Goal: Information Seeking & Learning: Learn about a topic

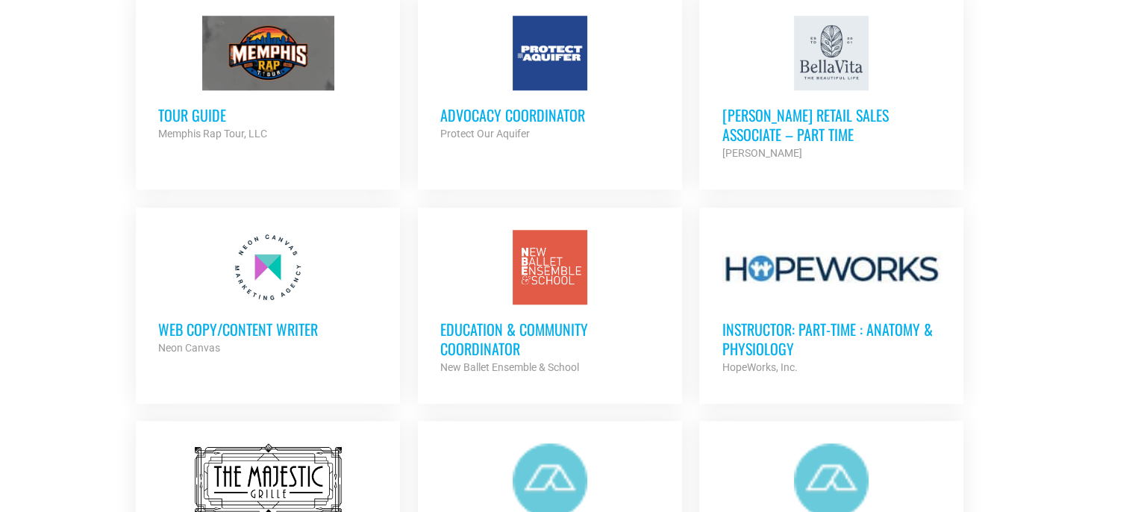
scroll to position [1268, 0]
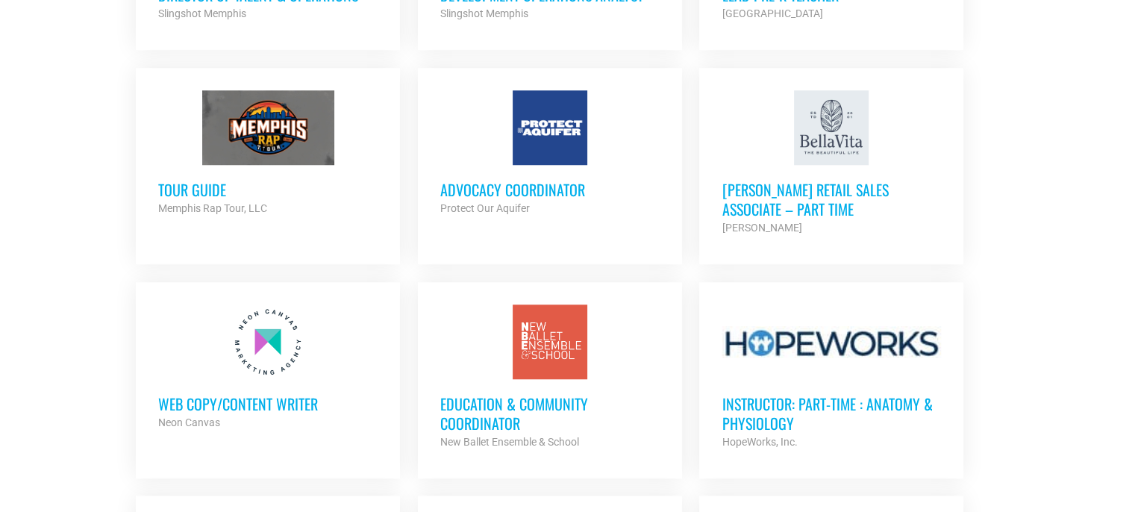
click at [536, 184] on h3 "Advocacy Coordinator" at bounding box center [549, 189] width 219 height 19
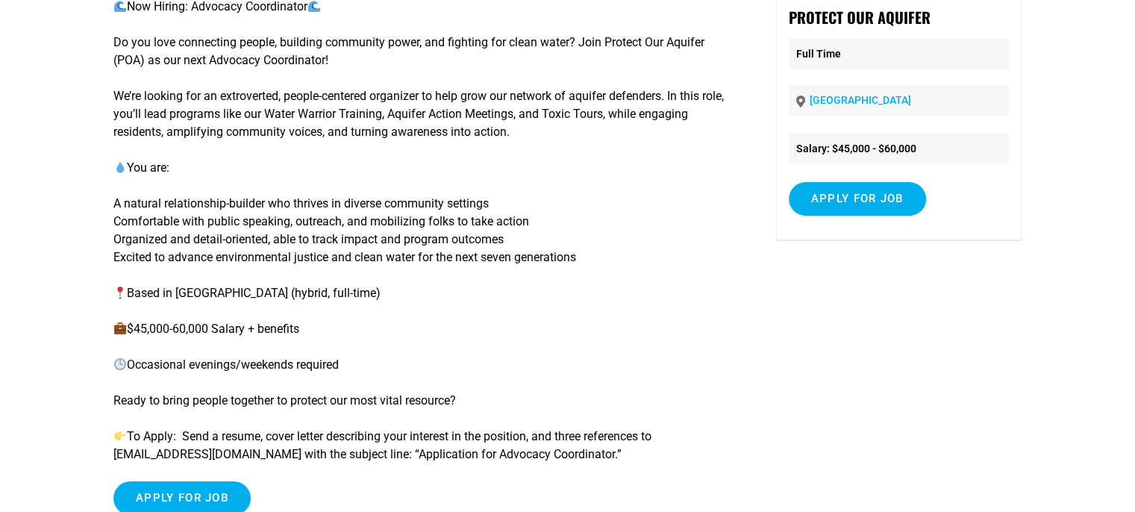
scroll to position [298, 0]
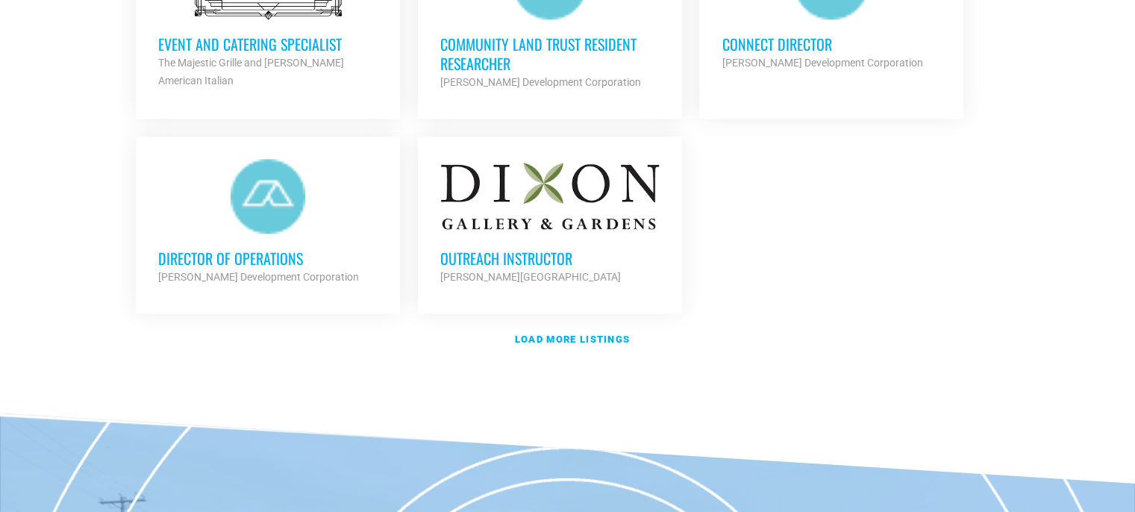
scroll to position [1866, 0]
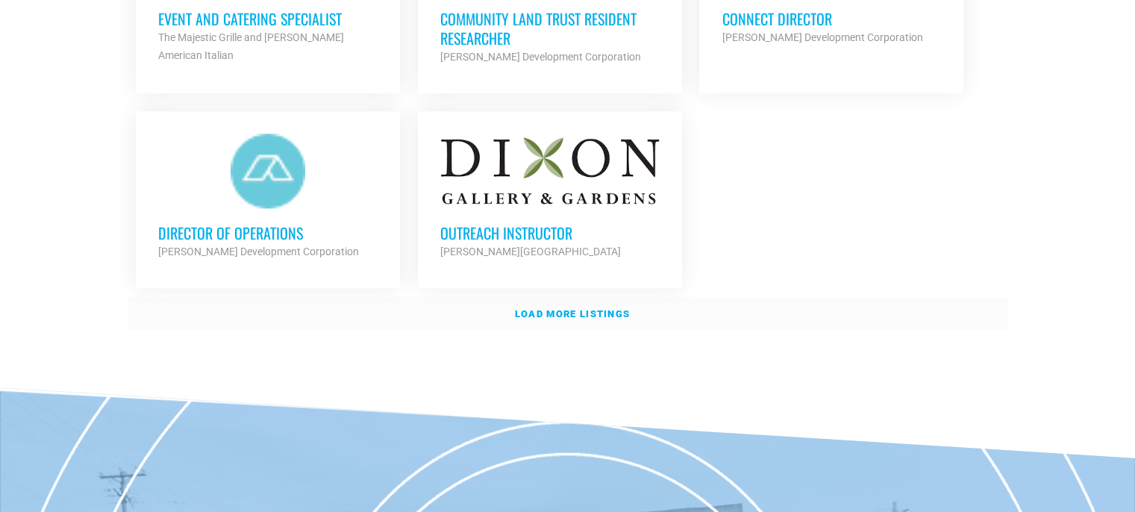
click at [564, 297] on link "Load more listings" at bounding box center [568, 314] width 880 height 34
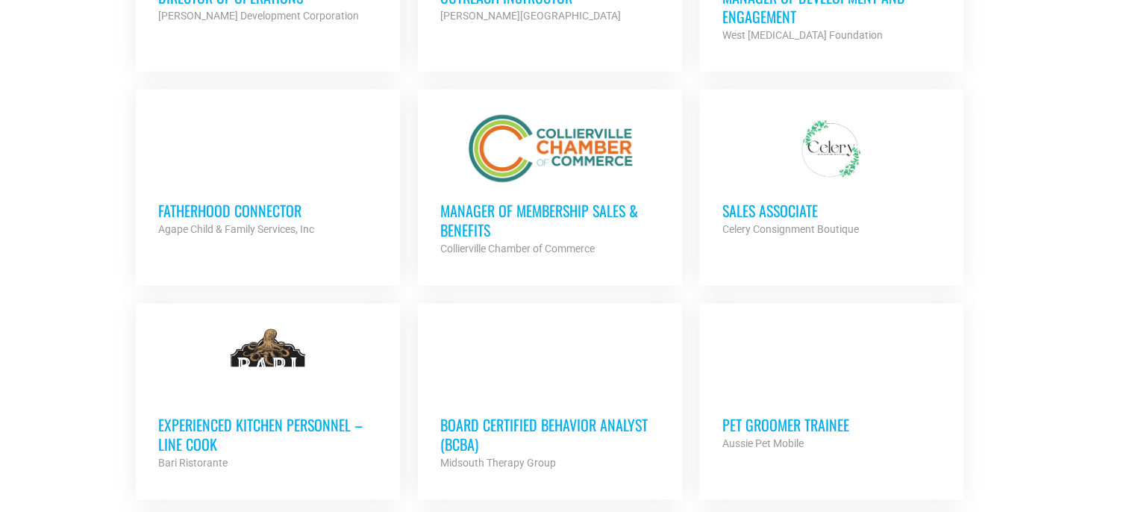
scroll to position [2239, 0]
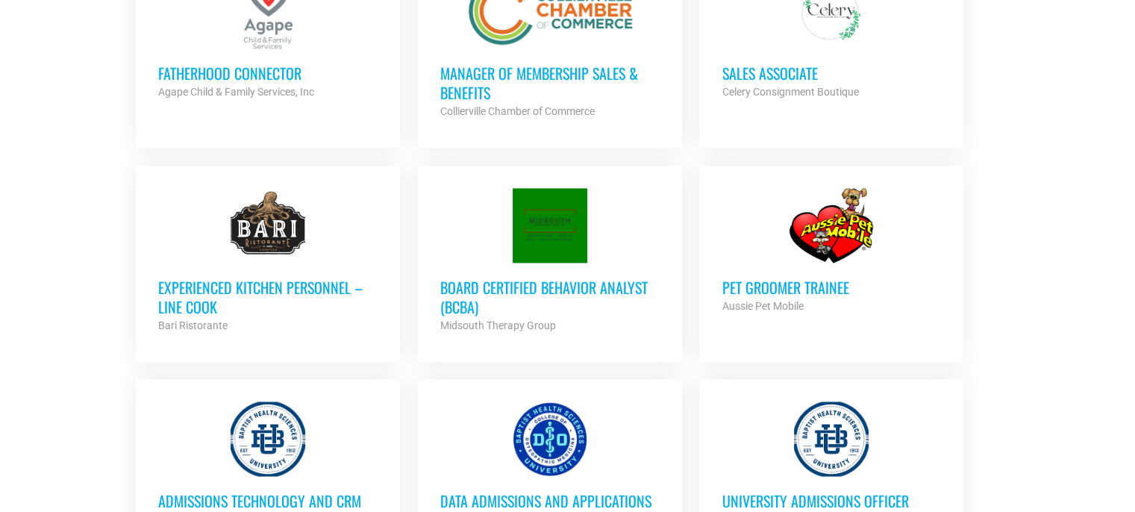
click at [493, 278] on h3 "Board Certified Behavior Analyst (BCBA)" at bounding box center [549, 297] width 219 height 39
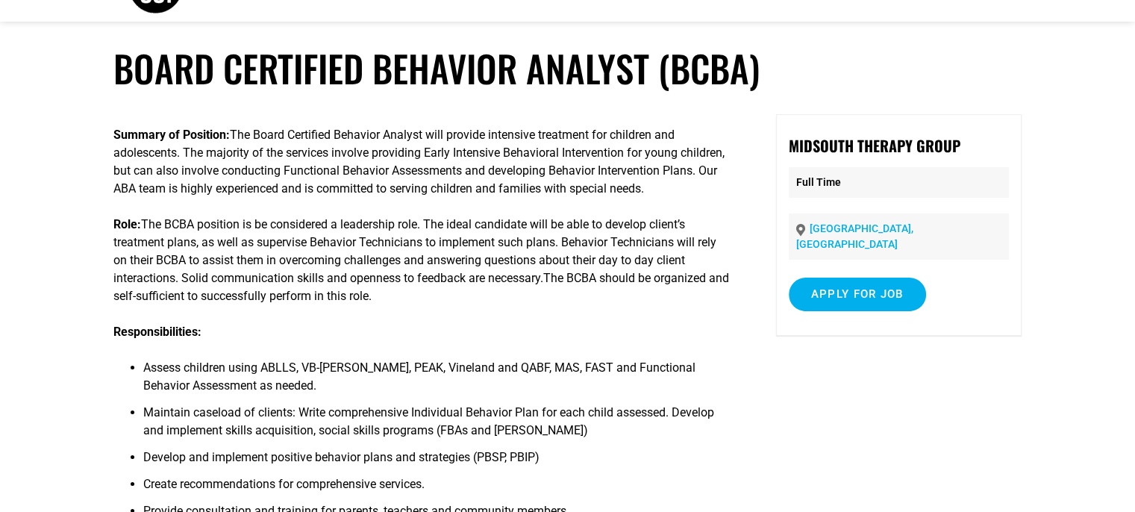
scroll to position [75, 0]
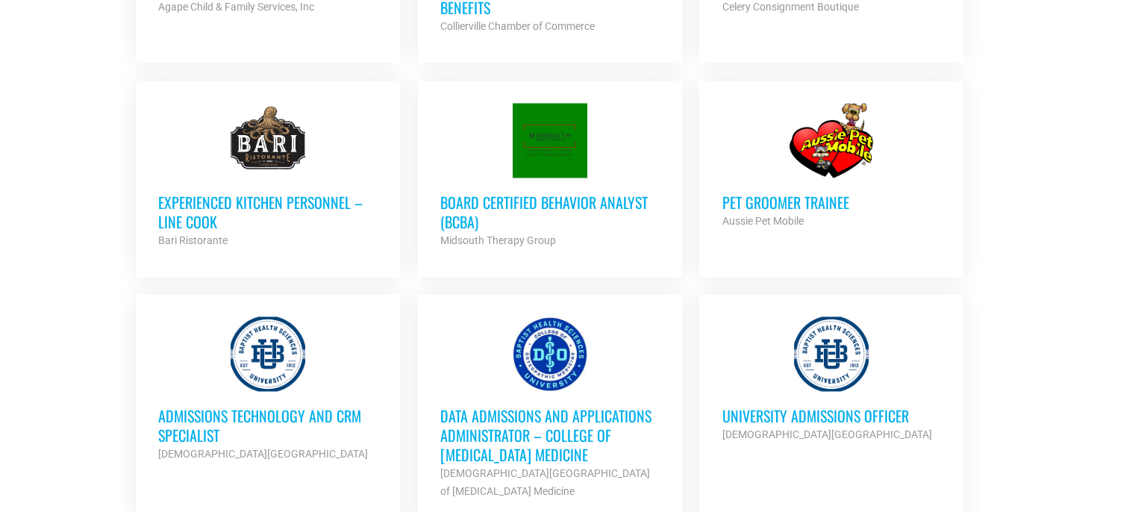
scroll to position [2538, 0]
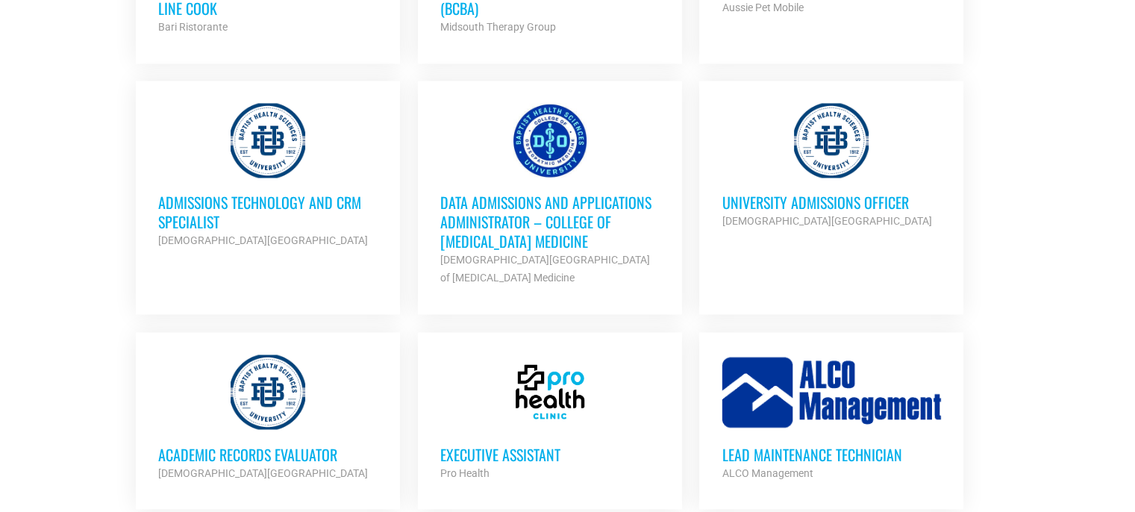
click at [877, 192] on h3 "University Admissions Officer" at bounding box center [830, 201] width 219 height 19
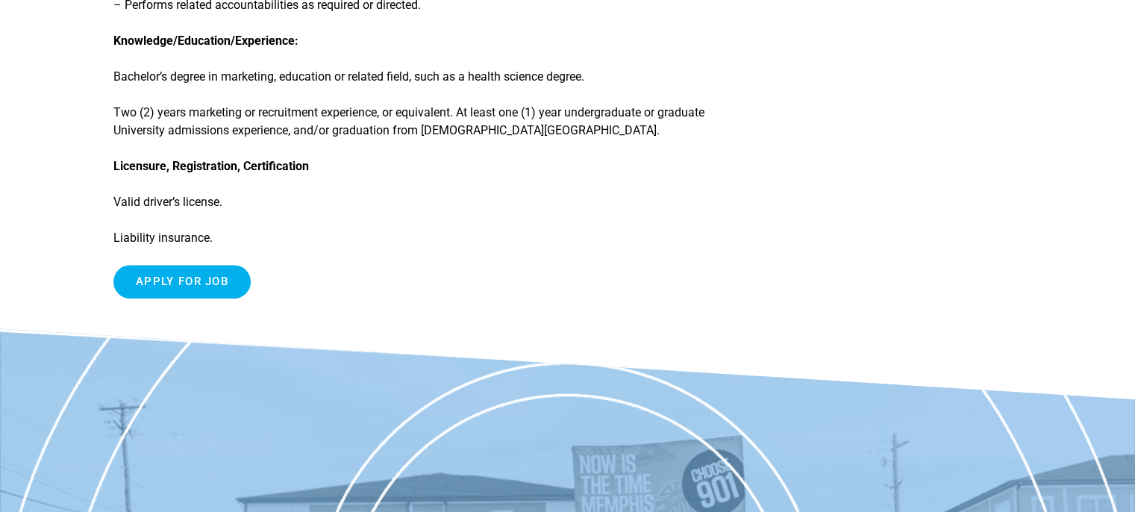
scroll to position [671, 0]
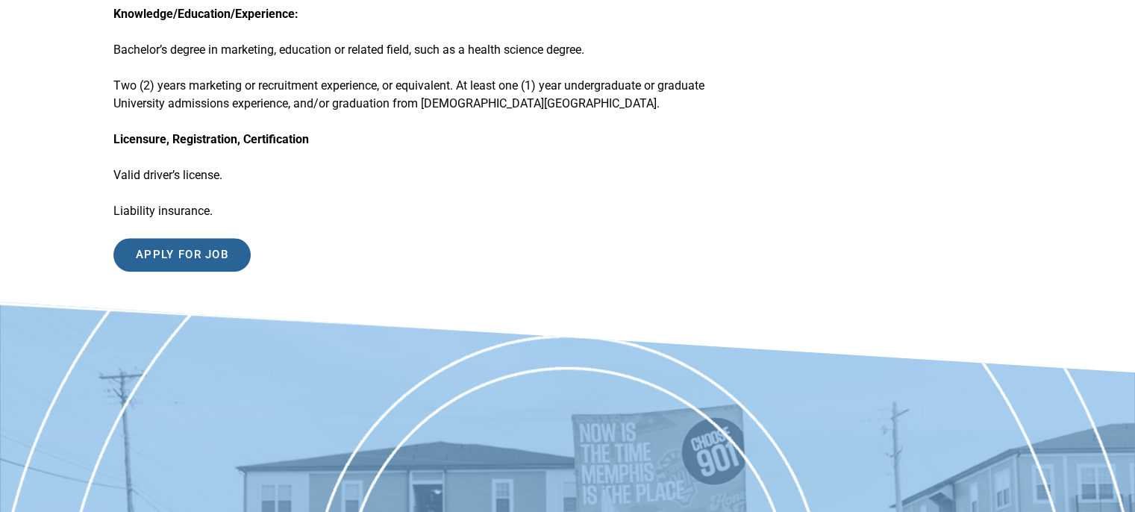
click at [183, 242] on input "Apply for job" at bounding box center [181, 255] width 137 height 34
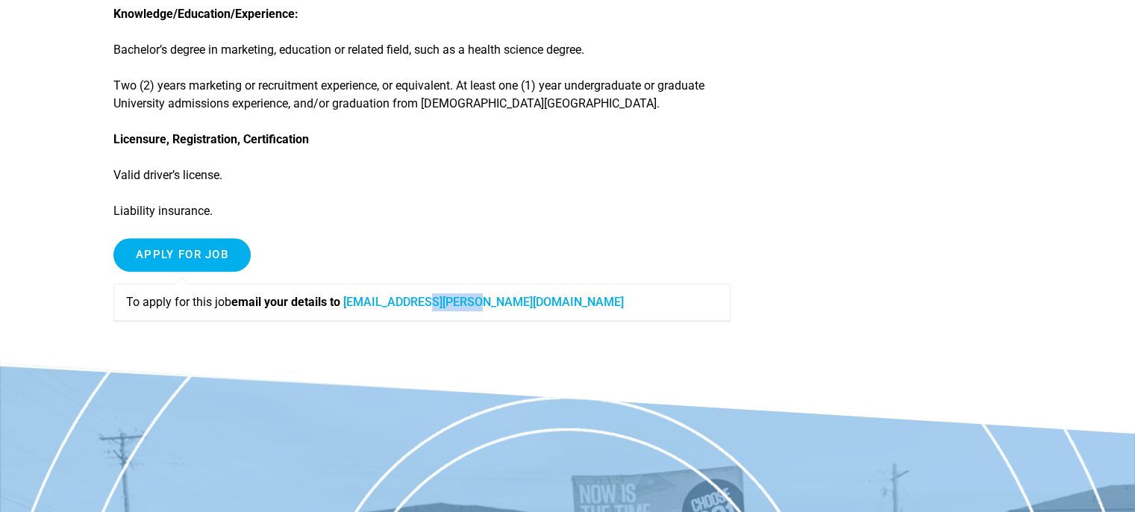
drag, startPoint x: 509, startPoint y: 306, endPoint x: 401, endPoint y: 311, distance: 107.5
click at [416, 311] on p "To apply for this job email your details to Raven.shoup@bmhcc.org" at bounding box center [422, 302] width 592 height 18
drag, startPoint x: 376, startPoint y: 310, endPoint x: 367, endPoint y: 312, distance: 9.1
click at [369, 312] on div "To apply for this job email your details to Raven.shoup@bmhcc.org" at bounding box center [421, 301] width 617 height 37
drag, startPoint x: 347, startPoint y: 300, endPoint x: 431, endPoint y: 302, distance: 84.3
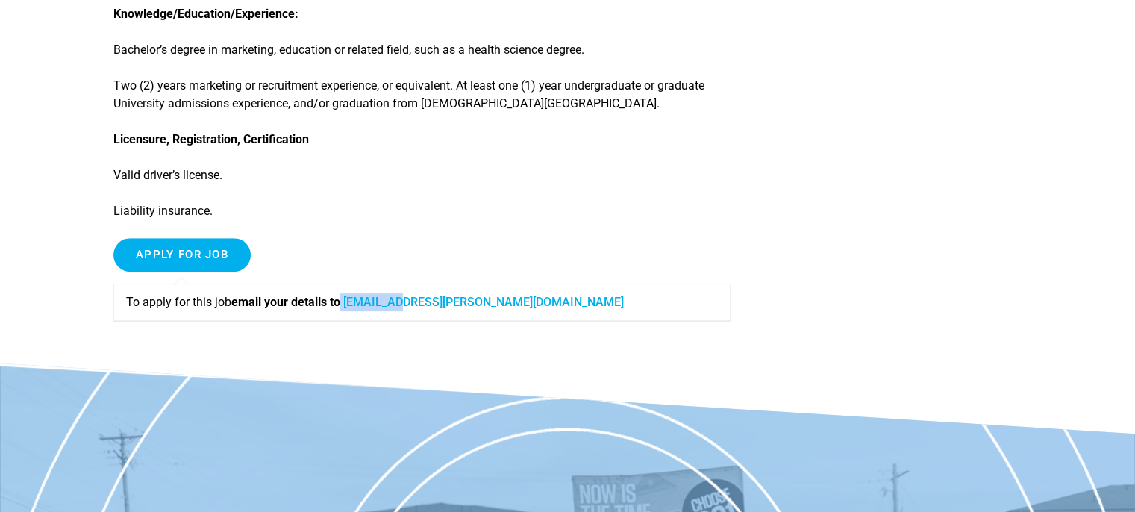
click at [416, 302] on p "To apply for this job email your details to Raven.shoup@bmhcc.org" at bounding box center [422, 302] width 592 height 18
click at [413, 304] on link "Raven.shoup@bmhcc.org" at bounding box center [483, 302] width 280 height 14
click at [520, 313] on div "To apply for this job email your details to Raven.shoup@bmhcc.org" at bounding box center [421, 301] width 617 height 37
drag, startPoint x: 514, startPoint y: 299, endPoint x: 419, endPoint y: 310, distance: 96.1
click at [430, 310] on p "To apply for this job email your details to Raven.shoup@bmhcc.org" at bounding box center [422, 302] width 592 height 18
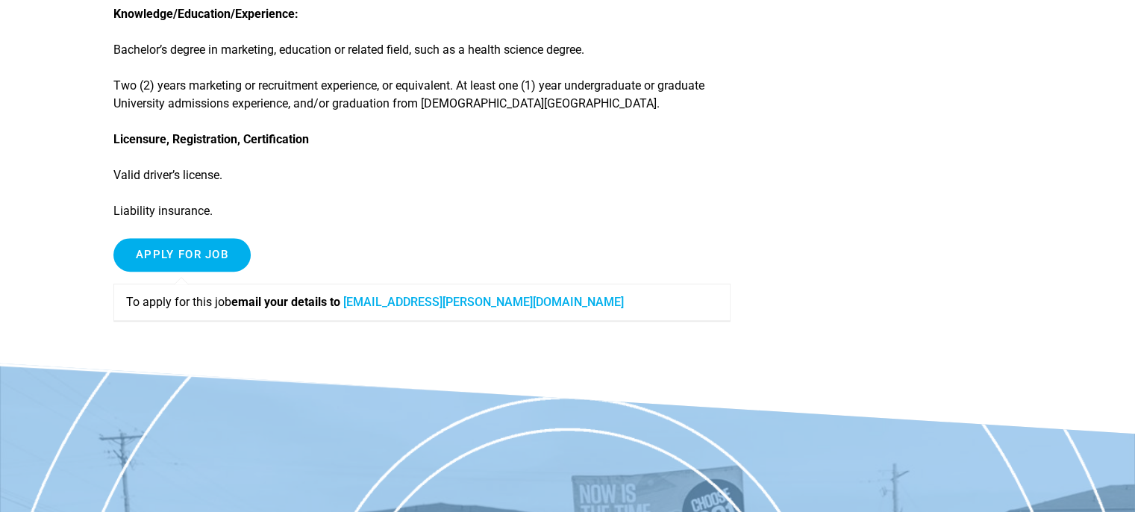
click at [376, 312] on div "To apply for this job email your details to Raven.shoup@bmhcc.org" at bounding box center [421, 301] width 617 height 37
click at [501, 301] on p "To apply for this job email your details to Raven.shoup@bmhcc.org" at bounding box center [422, 302] width 592 height 18
drag, startPoint x: 504, startPoint y: 305, endPoint x: 354, endPoint y: 301, distance: 150.7
click at [354, 301] on p "To apply for this job email your details to Raven.shoup@bmhcc.org" at bounding box center [422, 302] width 592 height 18
copy link "Raven.shoup@bmhcc.org"
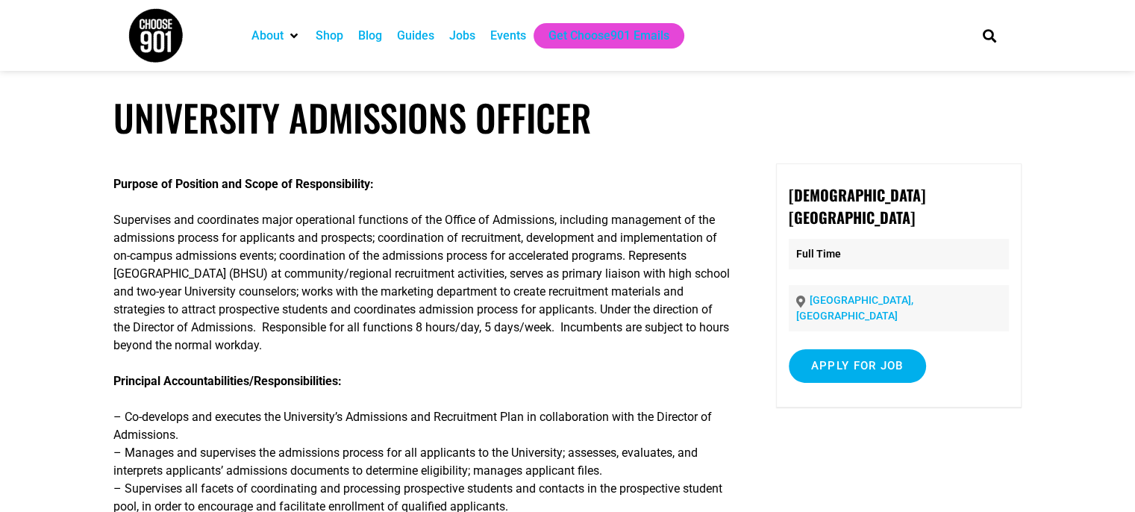
scroll to position [75, 0]
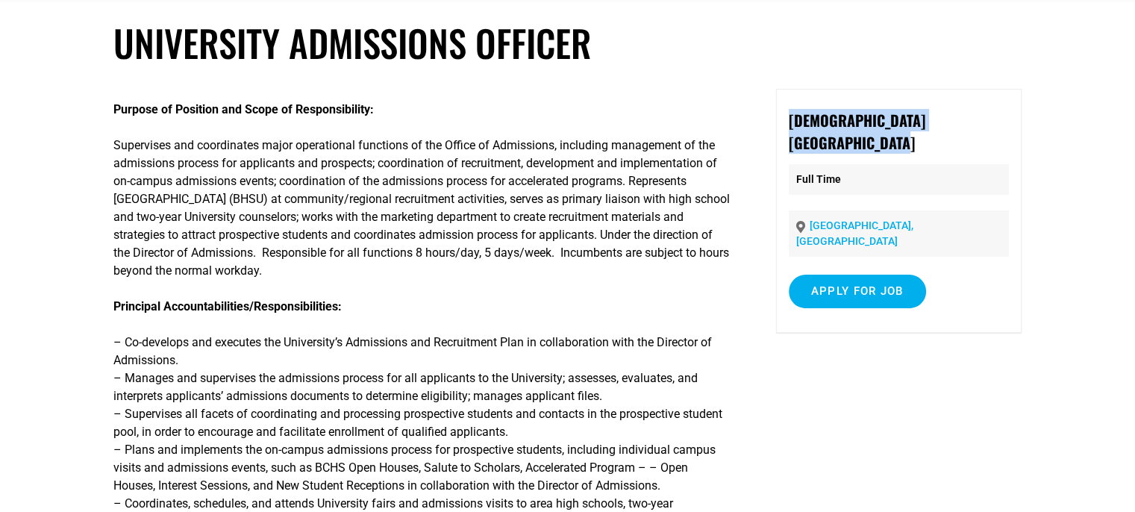
drag, startPoint x: 862, startPoint y: 141, endPoint x: 789, endPoint y: 108, distance: 80.8
click at [789, 109] on p "Baptist Health Sciences University" at bounding box center [899, 131] width 220 height 45
copy strong "Baptist Health Sciences University"
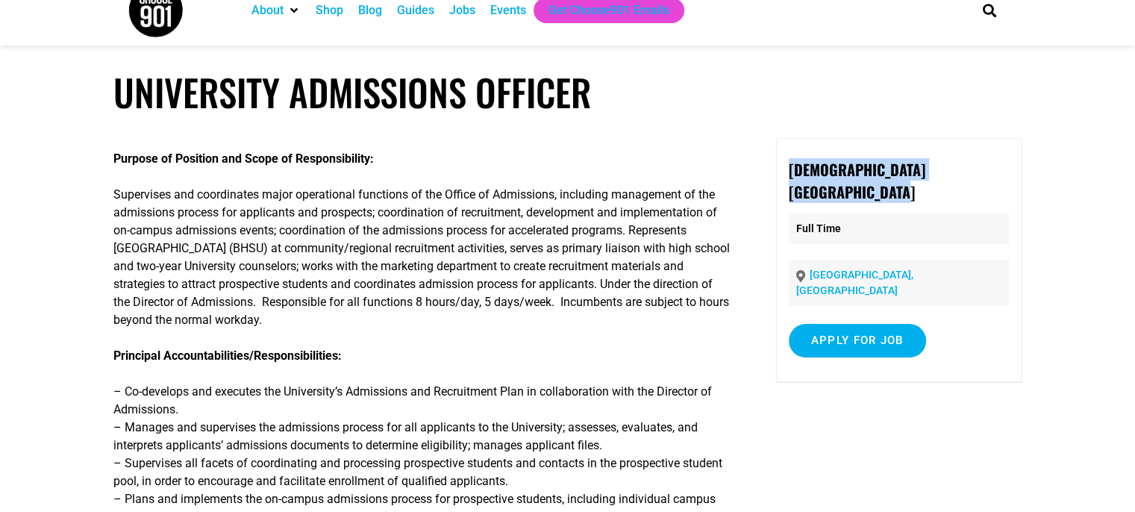
scroll to position [0, 0]
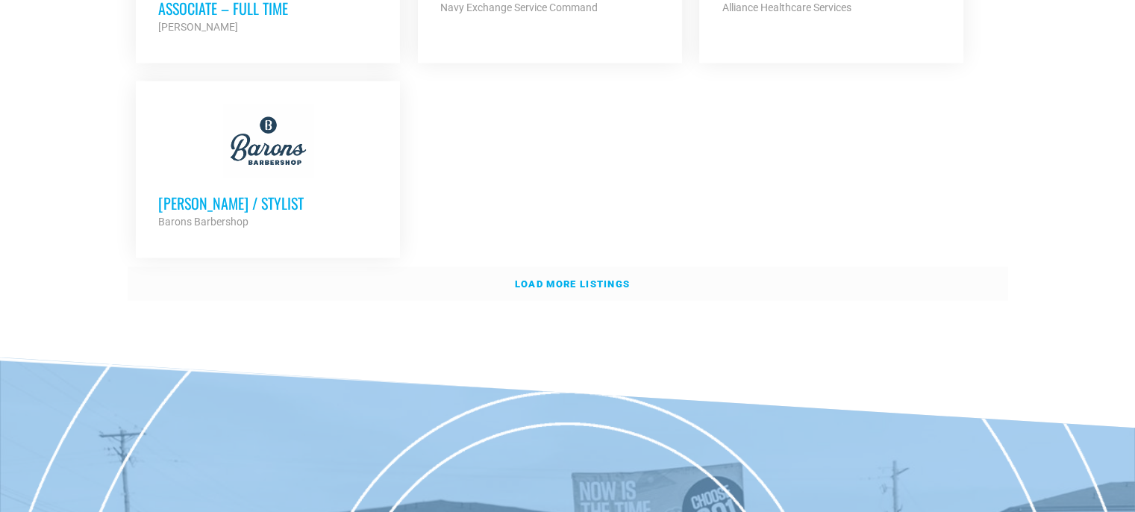
scroll to position [3435, 0]
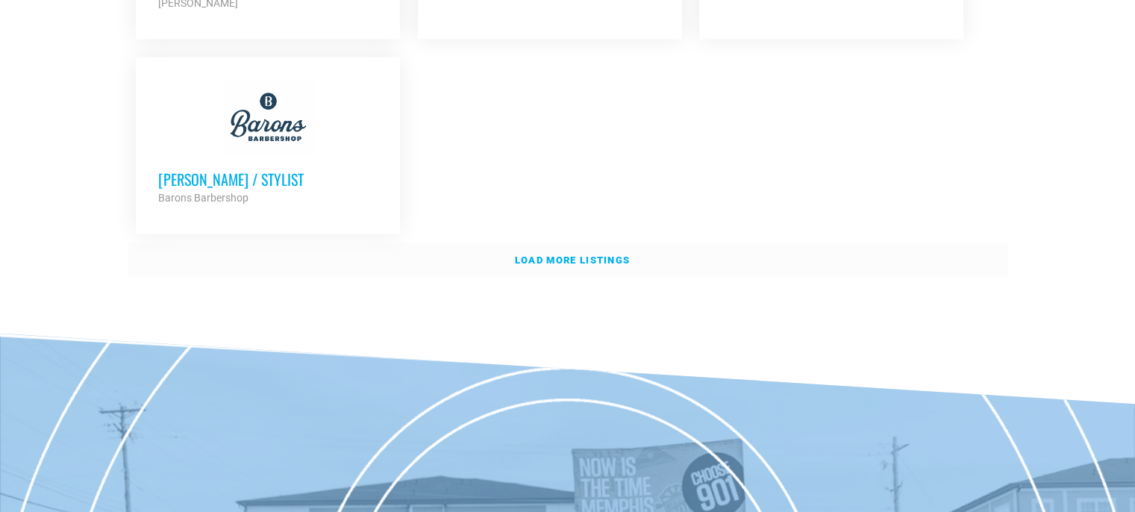
click at [577, 254] on strong "Load more listings" at bounding box center [572, 259] width 115 height 11
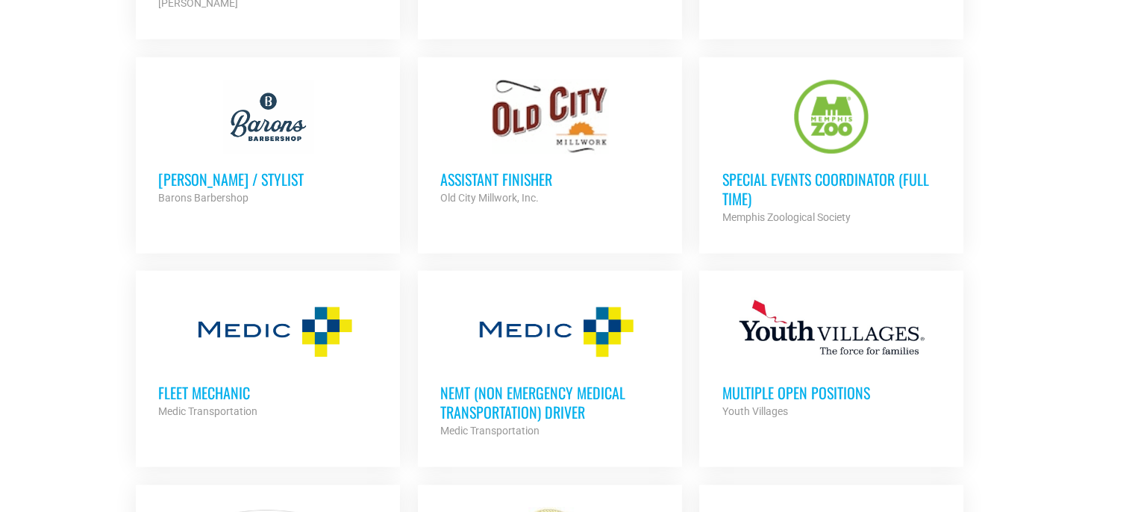
click at [505, 169] on h3 "Assistant Finisher" at bounding box center [549, 178] width 219 height 19
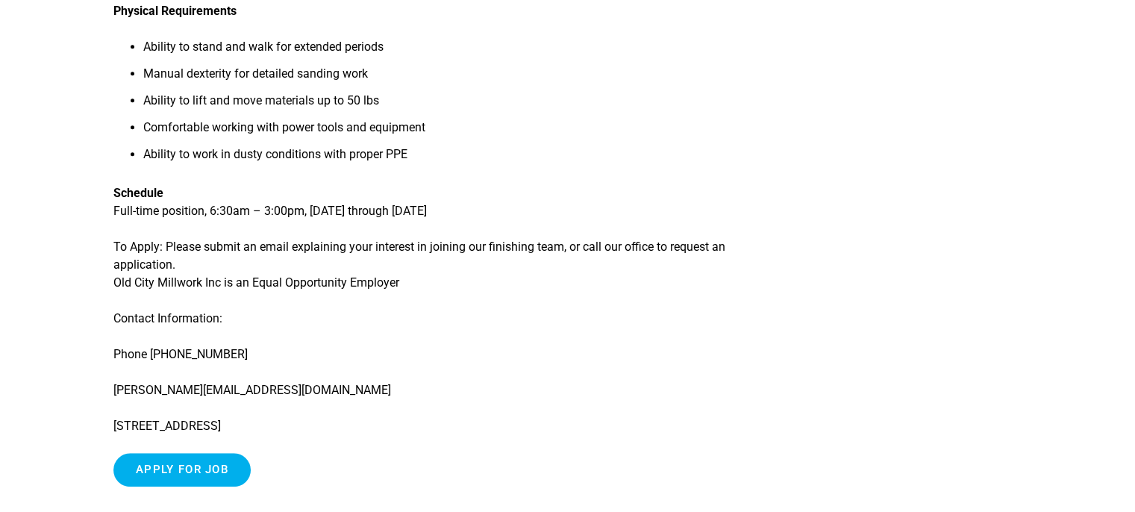
scroll to position [1194, 0]
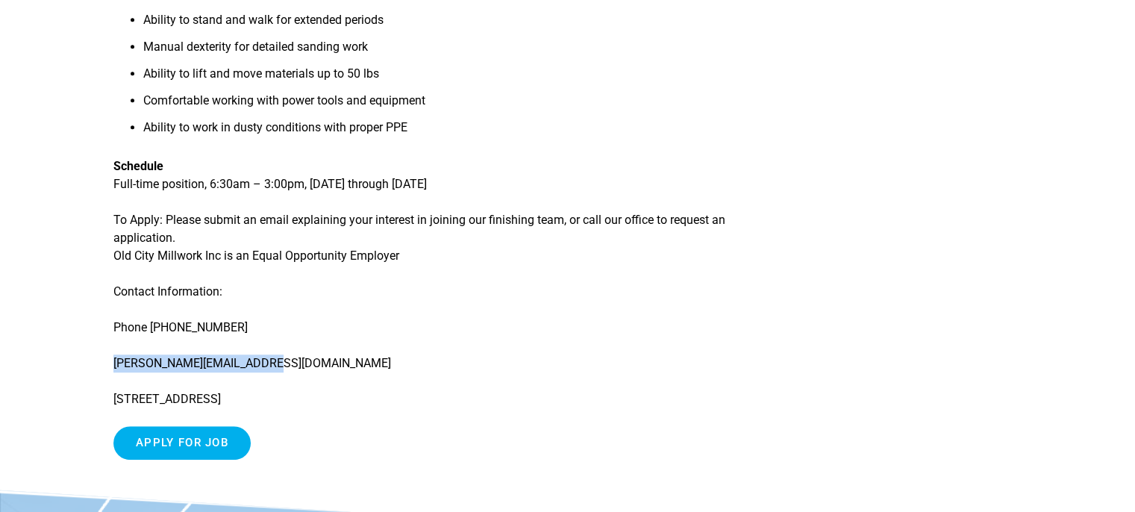
drag, startPoint x: 264, startPoint y: 362, endPoint x: 116, endPoint y: 370, distance: 147.9
click at [116, 370] on p "brian@oldcitymillwork.com" at bounding box center [421, 363] width 617 height 18
copy p "brian@oldcitymillwork.com"
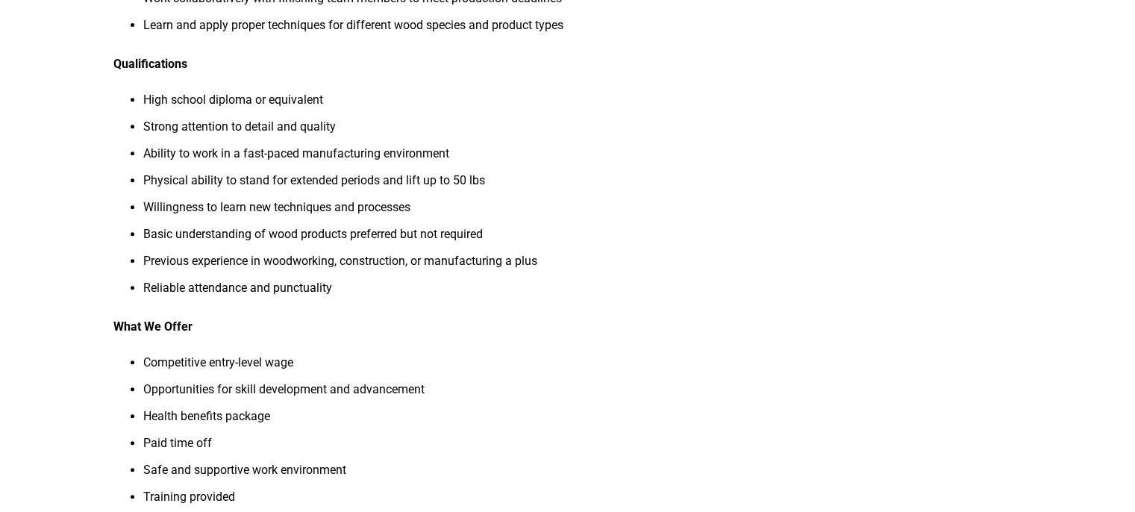
scroll to position [671, 0]
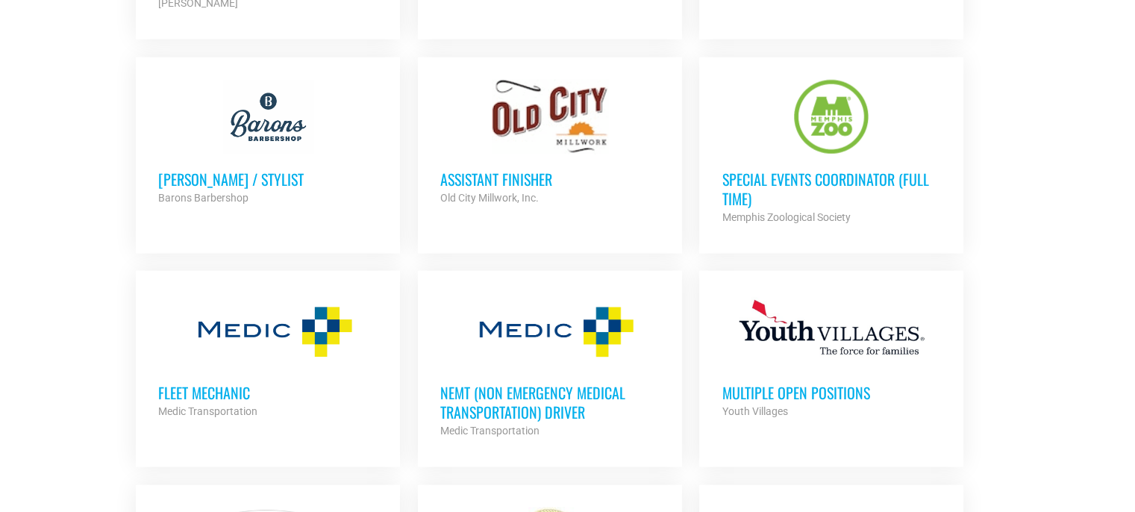
scroll to position [3584, 0]
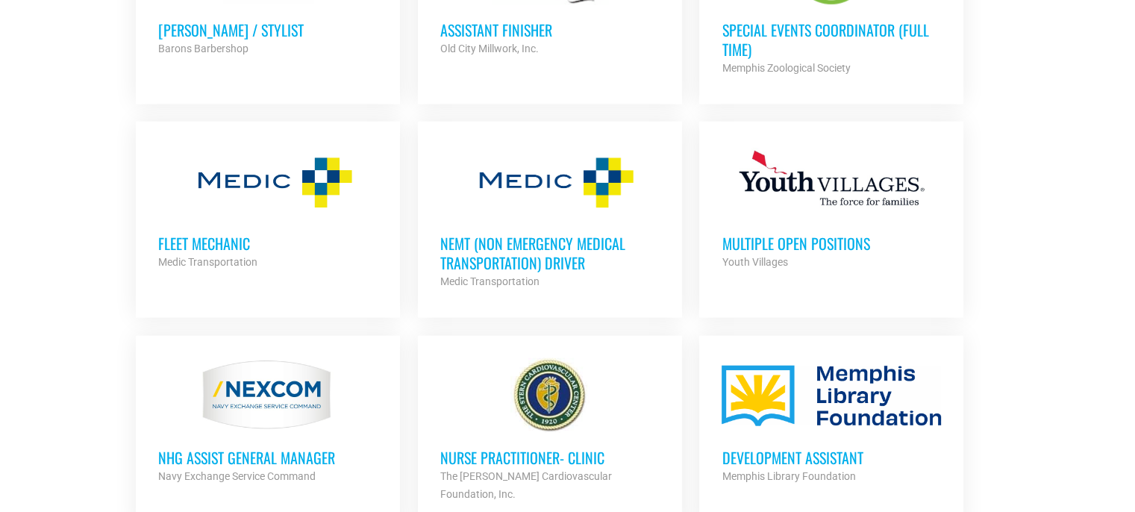
click at [780, 233] on h3 "Multiple Open Positions" at bounding box center [830, 242] width 219 height 19
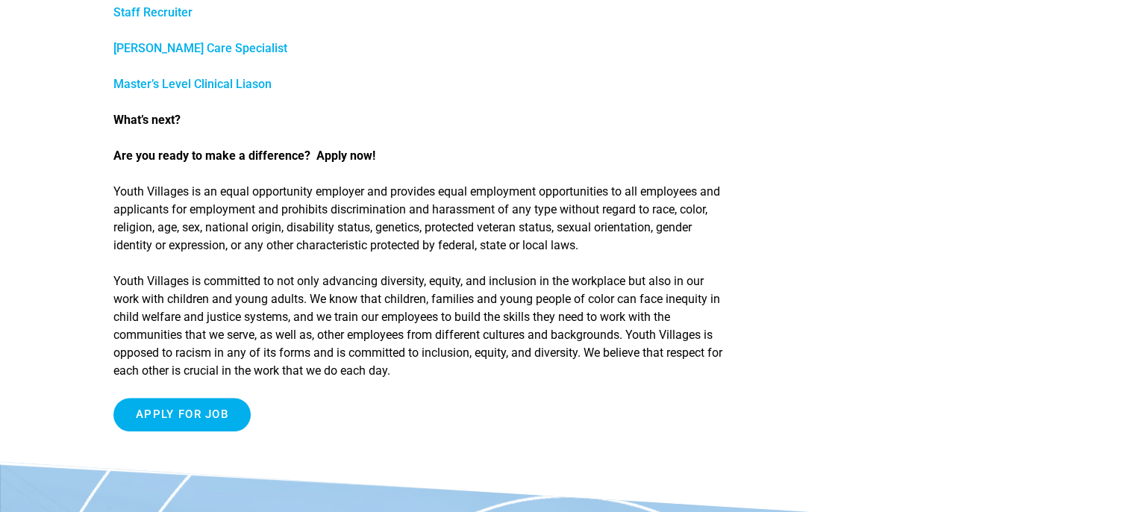
scroll to position [970, 0]
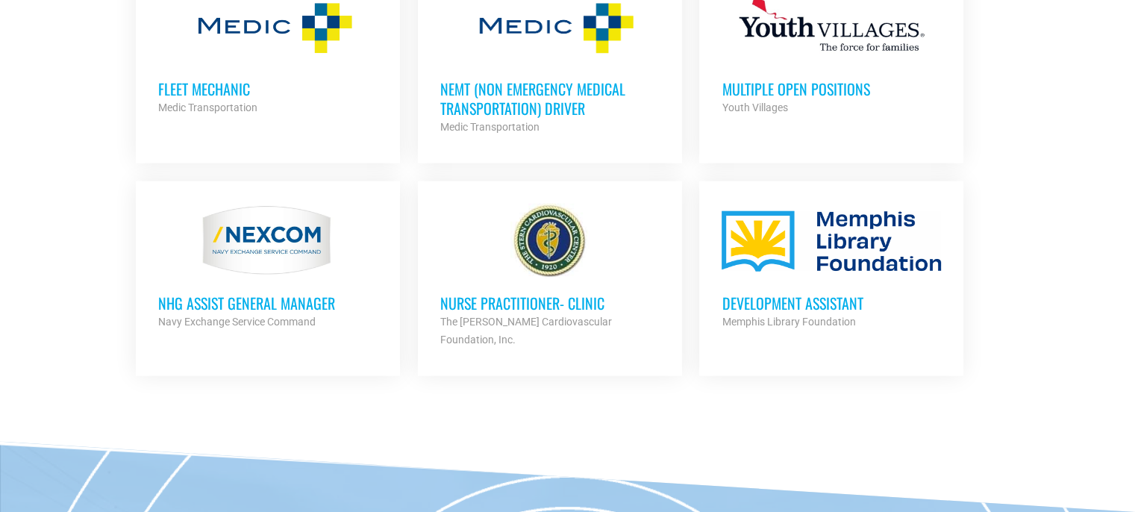
scroll to position [3808, 0]
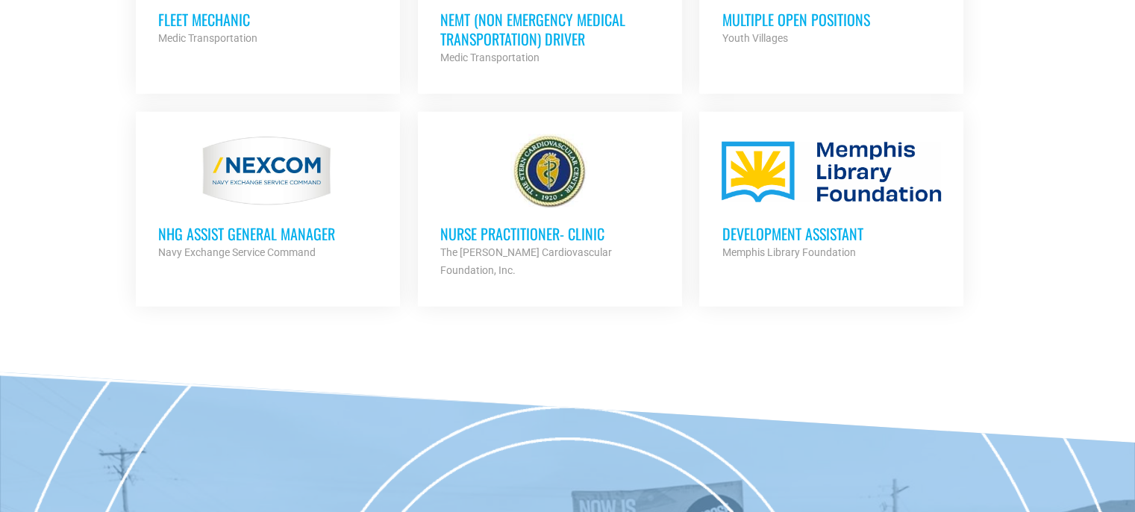
click at [812, 224] on h3 "Development Assistant" at bounding box center [830, 233] width 219 height 19
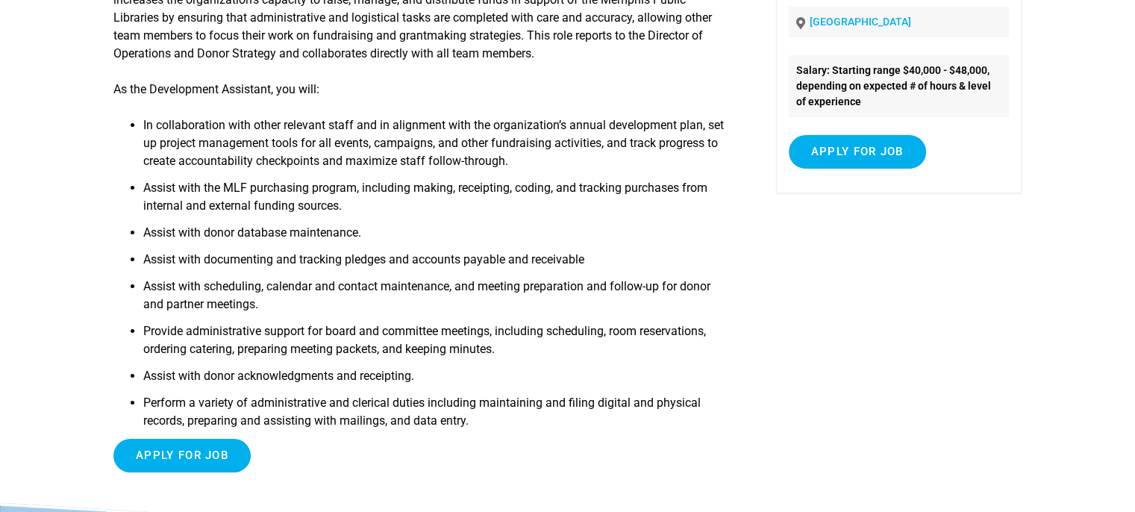
scroll to position [298, 0]
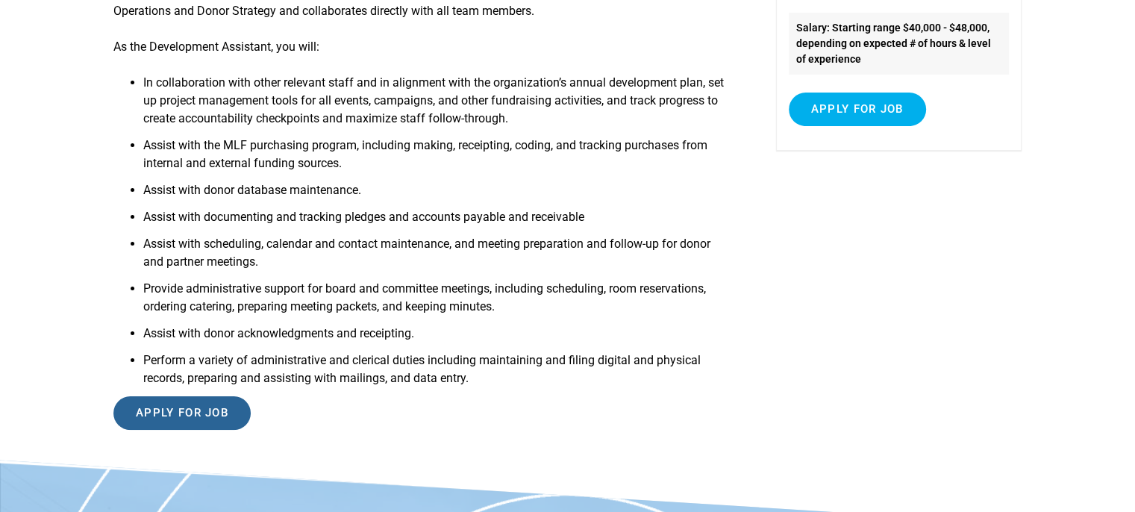
click at [194, 415] on input "Apply for job" at bounding box center [181, 413] width 137 height 34
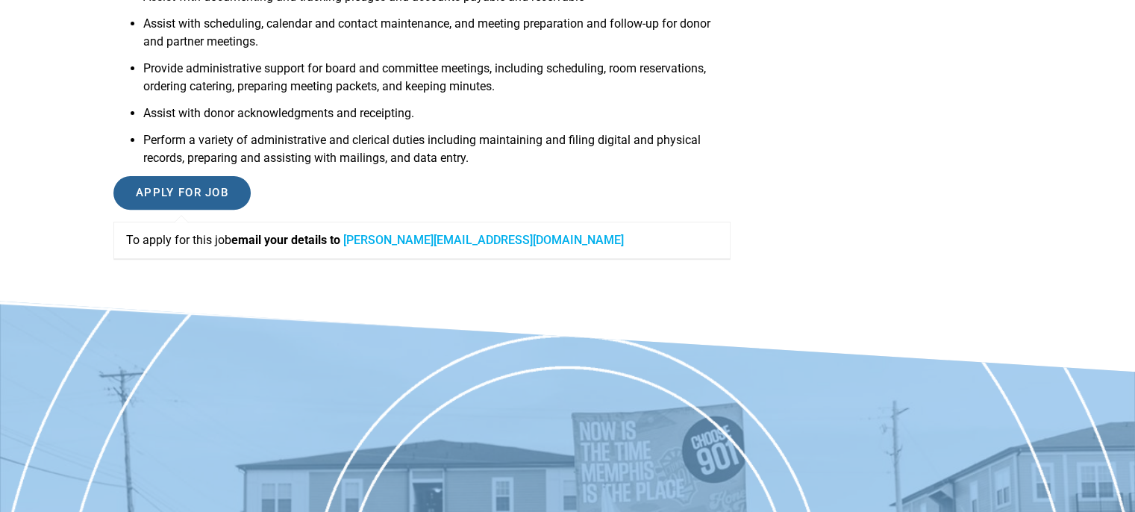
scroll to position [522, 0]
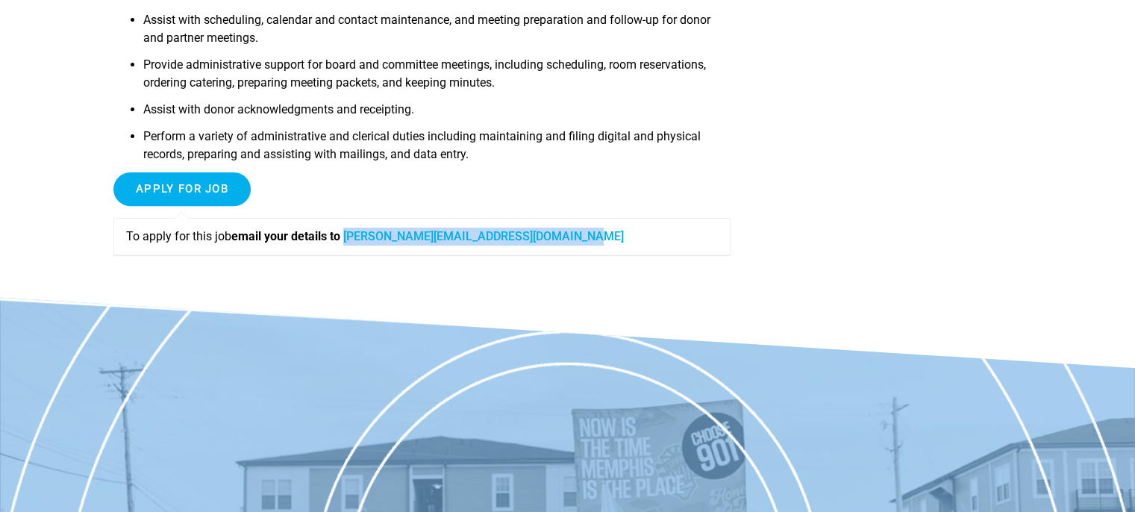
drag, startPoint x: 609, startPoint y: 238, endPoint x: 350, endPoint y: 236, distance: 259.6
click at [350, 236] on p "To apply for this job email your details to [PERSON_NAME][EMAIL_ADDRESS][DOMAIN…" at bounding box center [422, 237] width 592 height 18
copy link "[PERSON_NAME][EMAIL_ADDRESS][DOMAIN_NAME]"
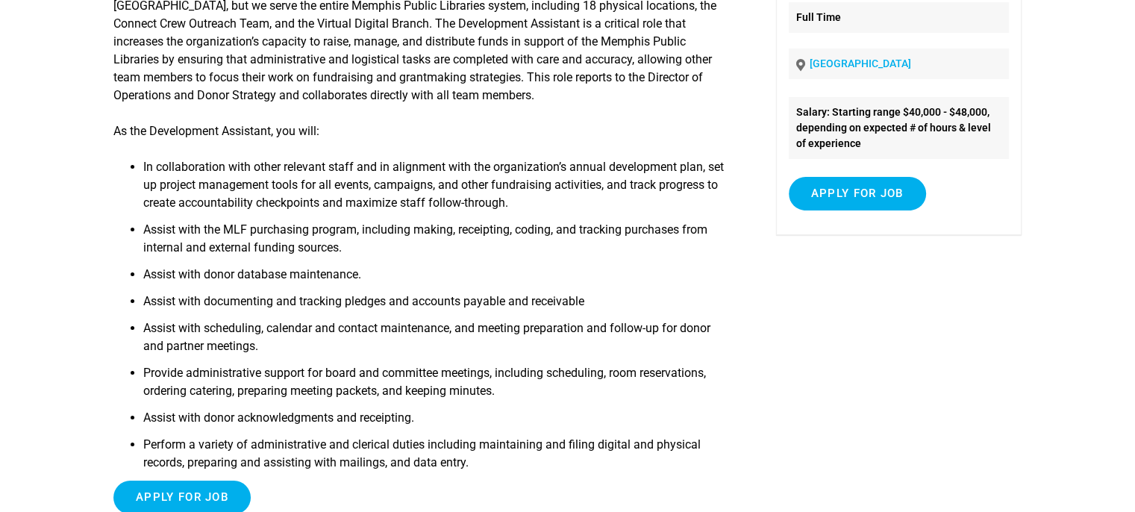
scroll to position [298, 0]
